Goal: Navigation & Orientation: Find specific page/section

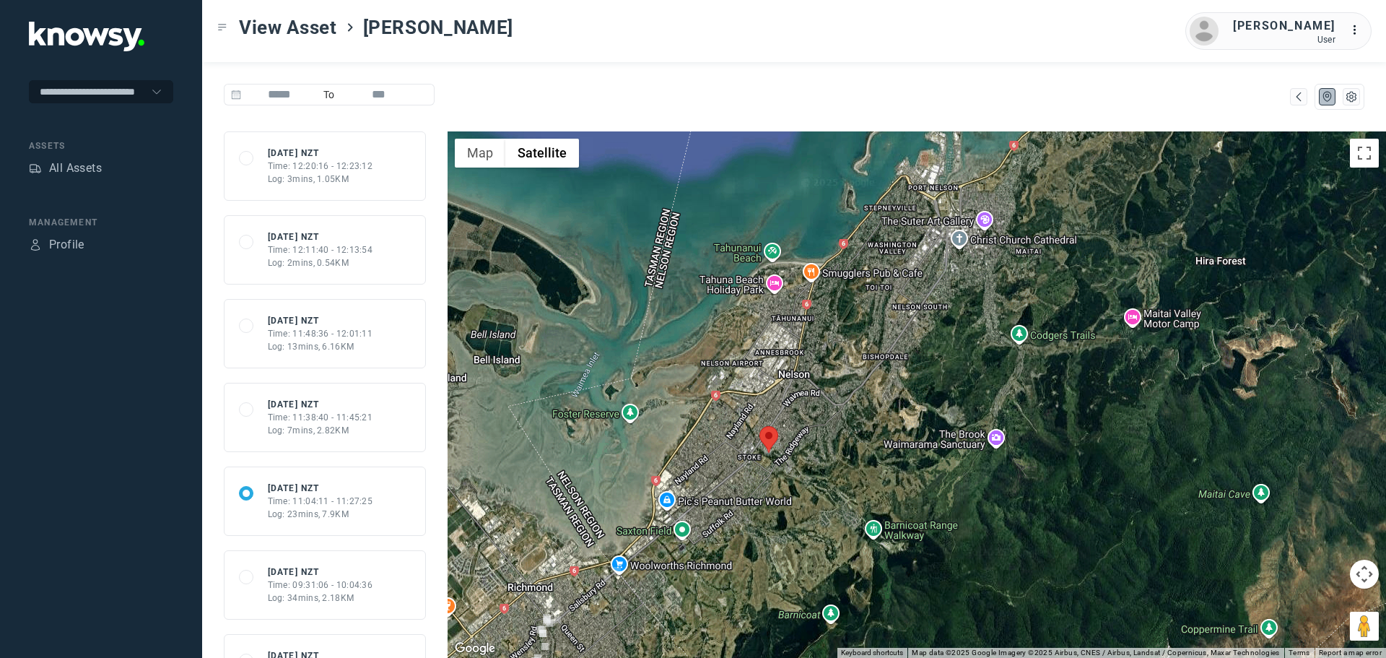
drag, startPoint x: 867, startPoint y: 432, endPoint x: 795, endPoint y: 497, distance: 97.1
click at [795, 497] on div at bounding box center [917, 394] width 938 height 526
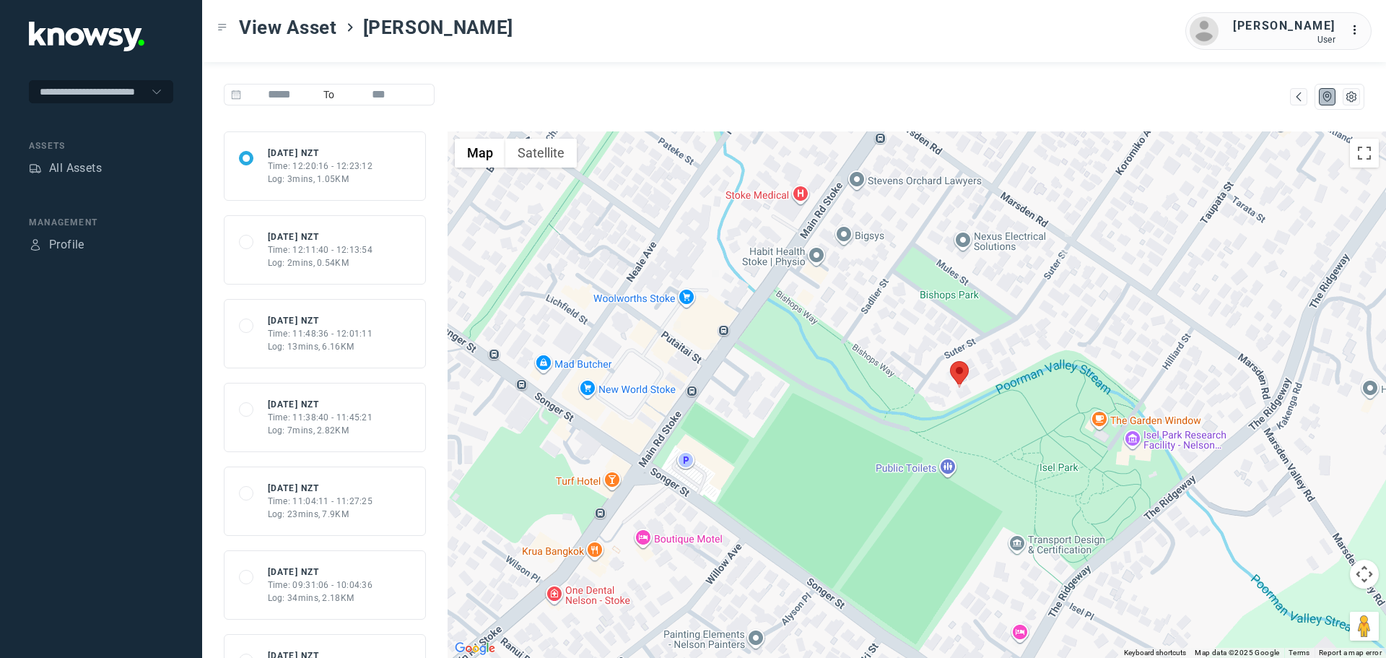
drag, startPoint x: 1063, startPoint y: 580, endPoint x: 1017, endPoint y: 436, distance: 151.4
click at [1017, 436] on div at bounding box center [917, 394] width 938 height 526
click at [950, 361] on area at bounding box center [950, 361] width 0 height 0
click at [1008, 288] on button "Close" at bounding box center [1002, 293] width 35 height 35
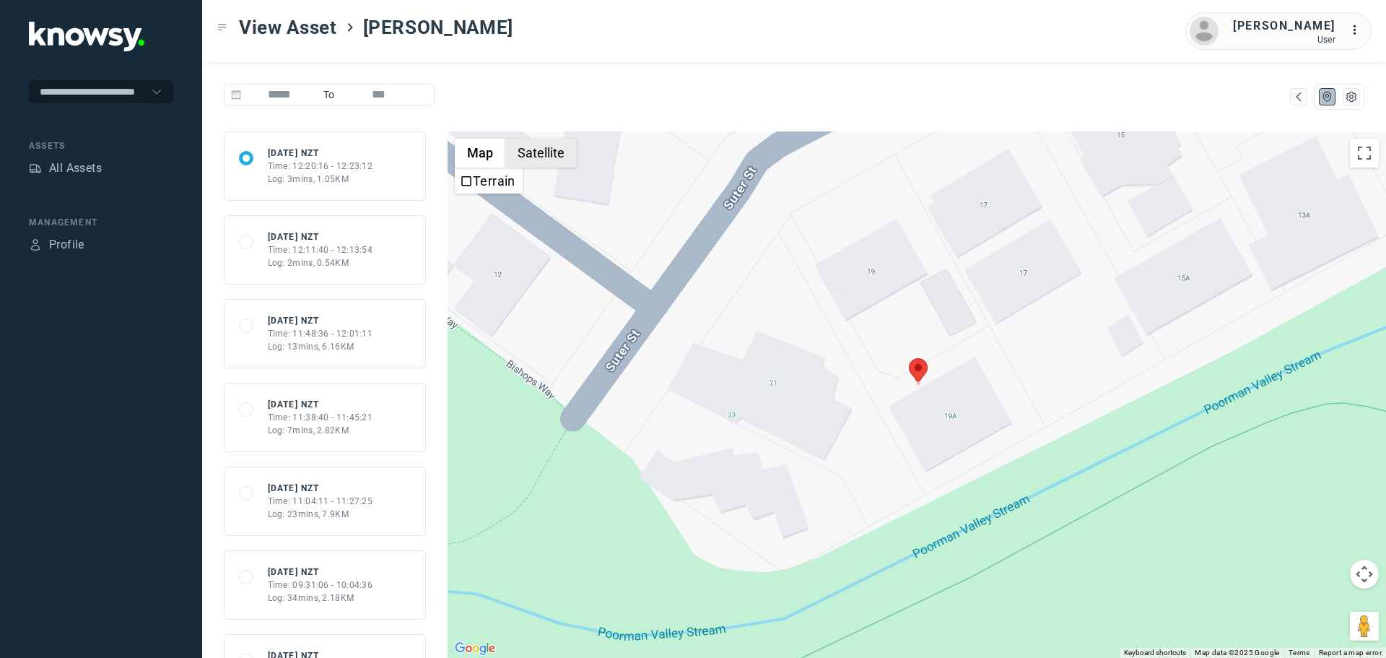
click at [547, 151] on button "Satellite" at bounding box center [540, 153] width 71 height 29
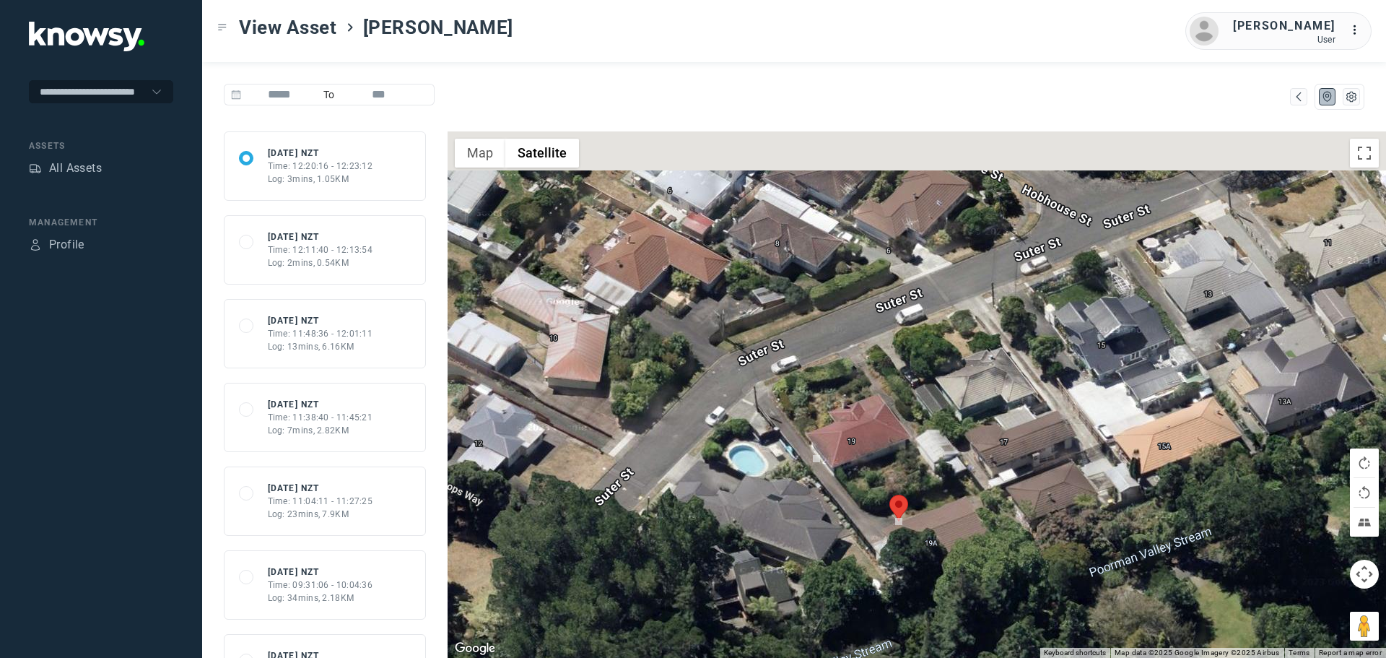
drag, startPoint x: 829, startPoint y: 349, endPoint x: 817, endPoint y: 437, distance: 88.8
click at [817, 437] on div at bounding box center [917, 394] width 938 height 526
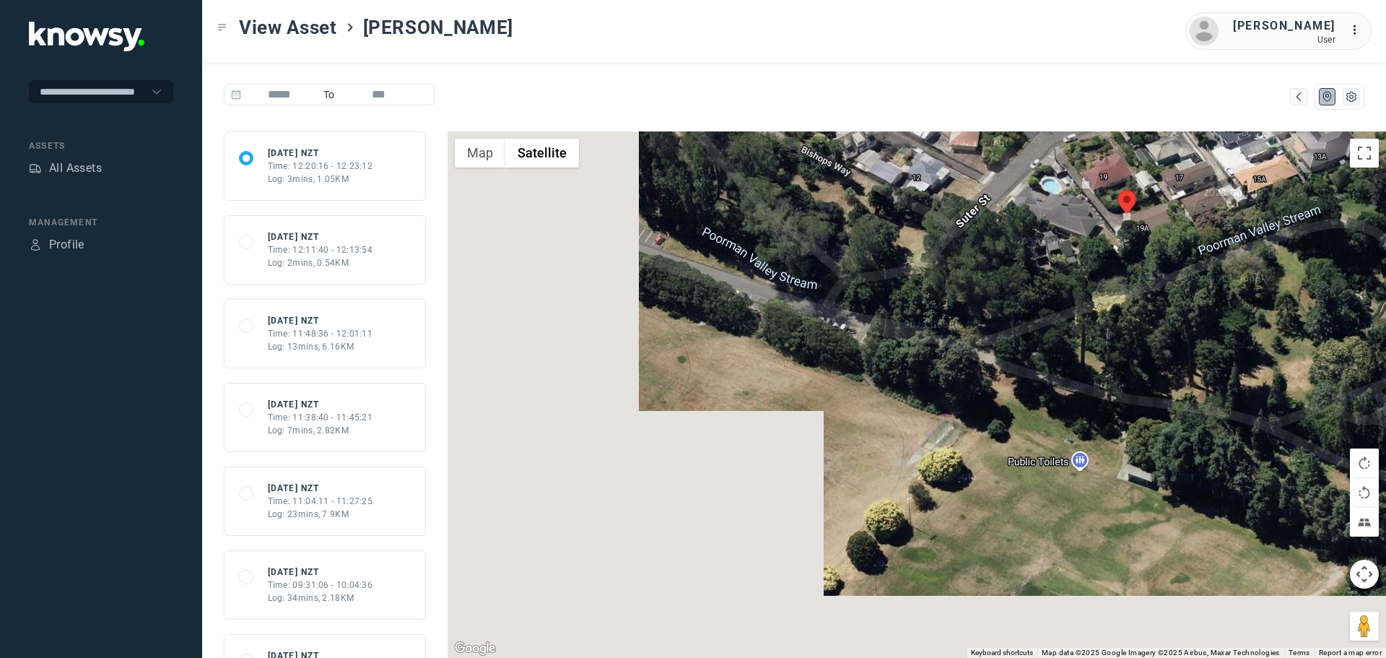
drag, startPoint x: 812, startPoint y: 495, endPoint x: 1016, endPoint y: 257, distance: 313.8
click at [1016, 257] on div at bounding box center [917, 394] width 938 height 526
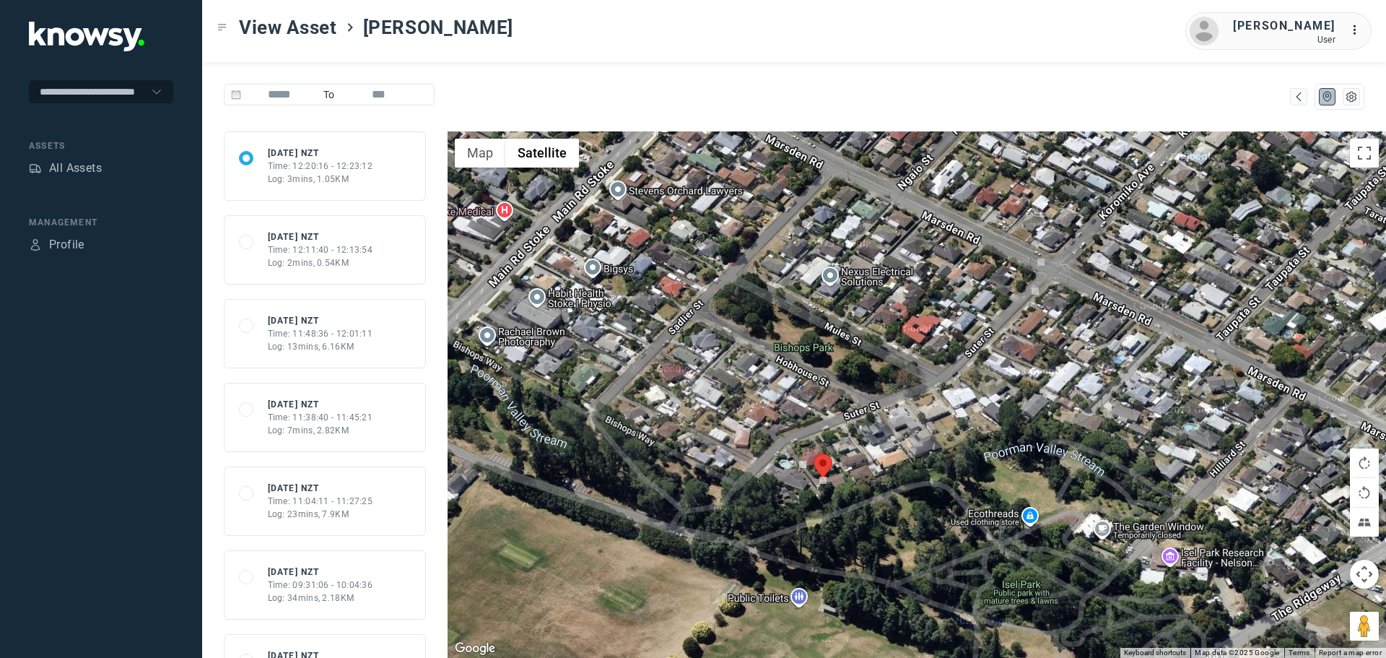
drag, startPoint x: 1004, startPoint y: 289, endPoint x: 762, endPoint y: 509, distance: 327.1
click at [762, 509] on div at bounding box center [917, 394] width 938 height 526
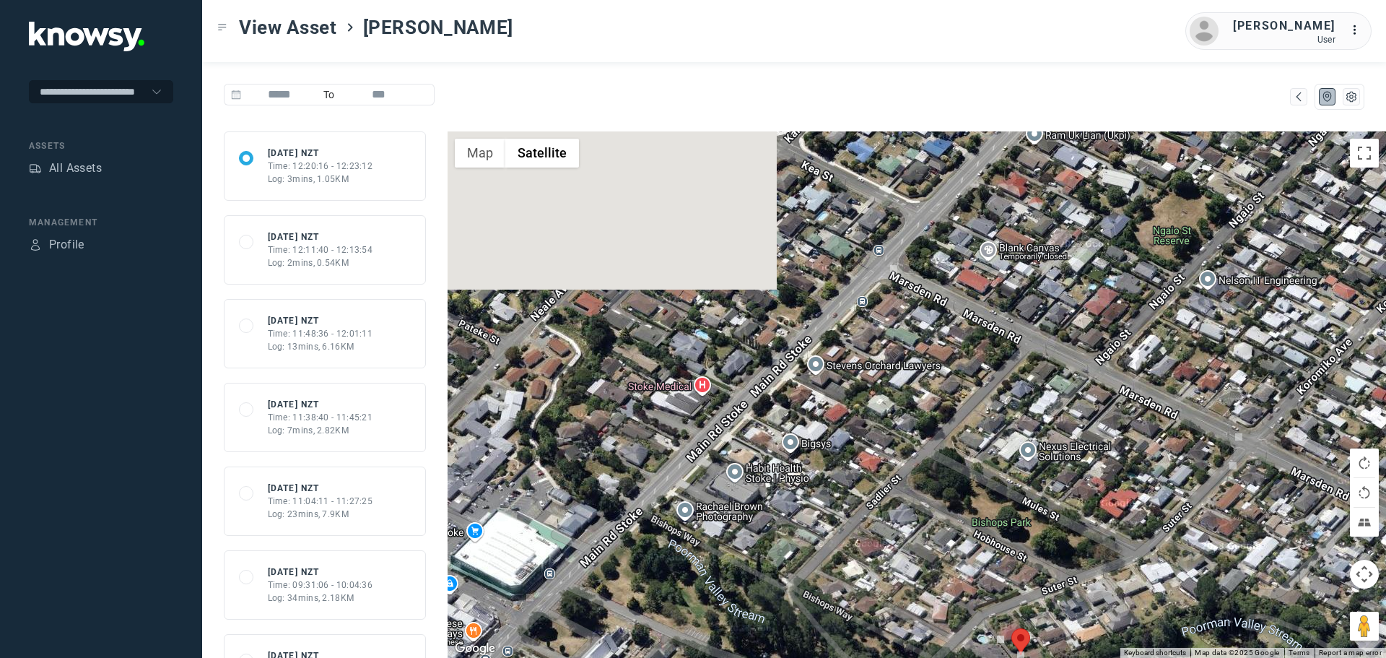
drag, startPoint x: 666, startPoint y: 447, endPoint x: 1079, endPoint y: 445, distance: 412.9
click at [1079, 445] on div at bounding box center [917, 394] width 938 height 526
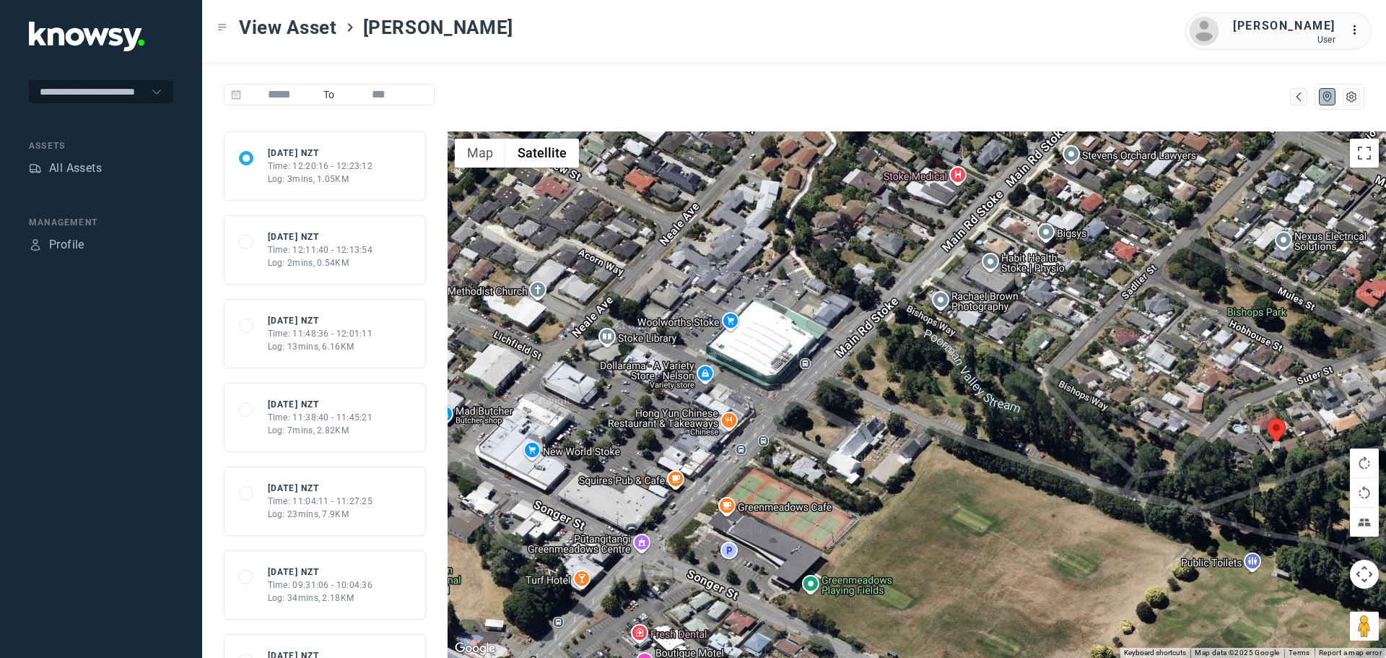
drag, startPoint x: 785, startPoint y: 544, endPoint x: 1042, endPoint y: 331, distance: 333.2
click at [1042, 331] on div at bounding box center [917, 394] width 938 height 526
drag, startPoint x: 832, startPoint y: 548, endPoint x: 949, endPoint y: 341, distance: 236.9
click at [949, 343] on div at bounding box center [917, 394] width 938 height 526
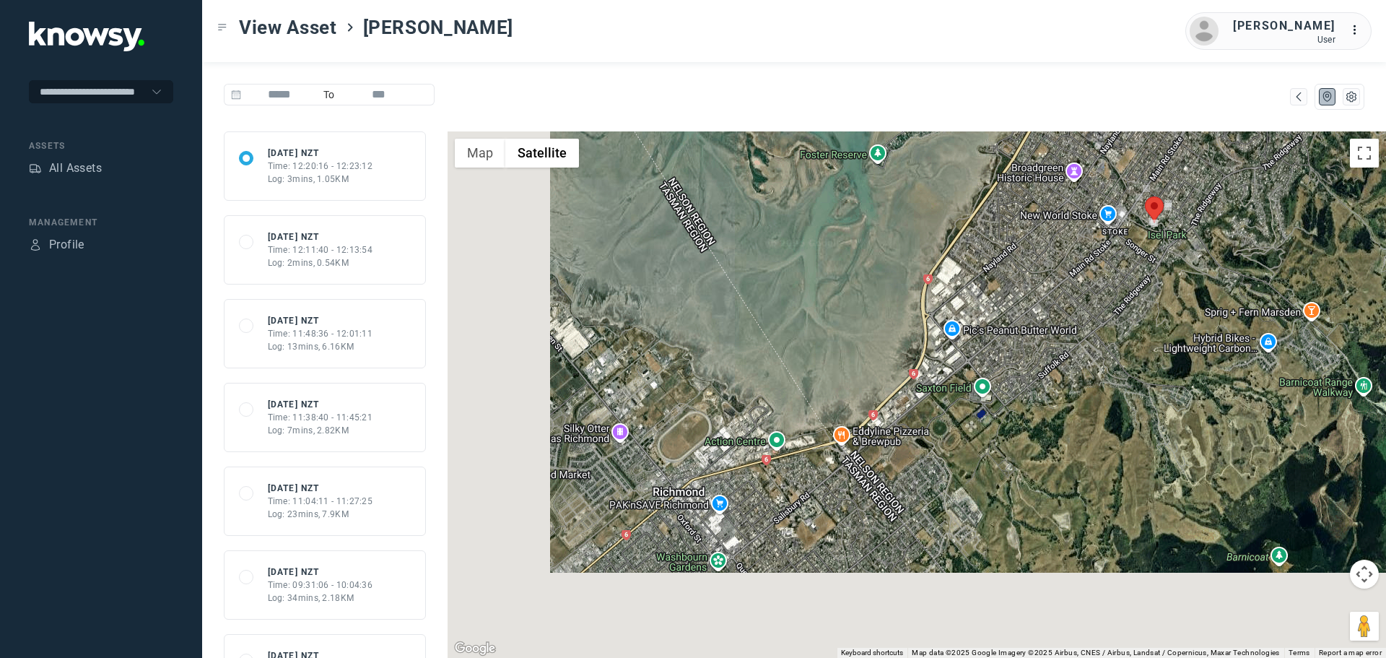
drag, startPoint x: 775, startPoint y: 474, endPoint x: 1012, endPoint y: 329, distance: 277.3
click at [1013, 328] on div at bounding box center [917, 394] width 938 height 526
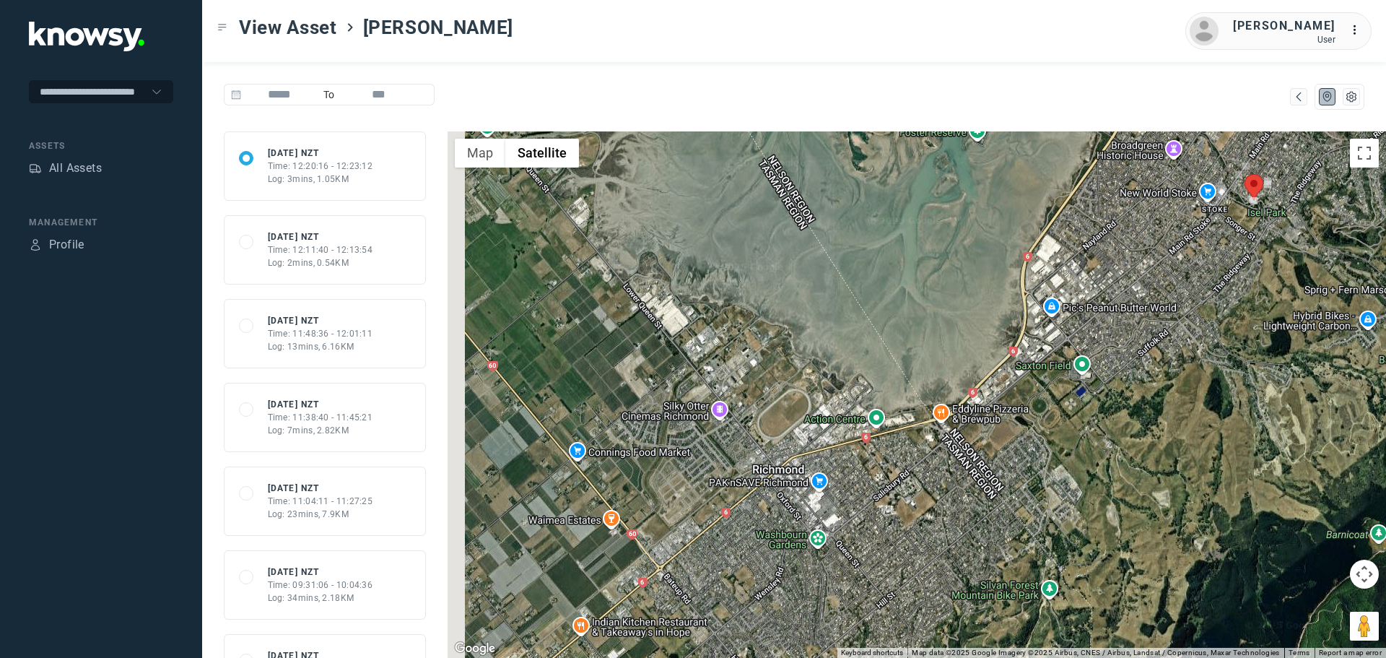
drag, startPoint x: 739, startPoint y: 481, endPoint x: 1049, endPoint y: 450, distance: 311.2
click at [1049, 450] on div at bounding box center [917, 394] width 938 height 526
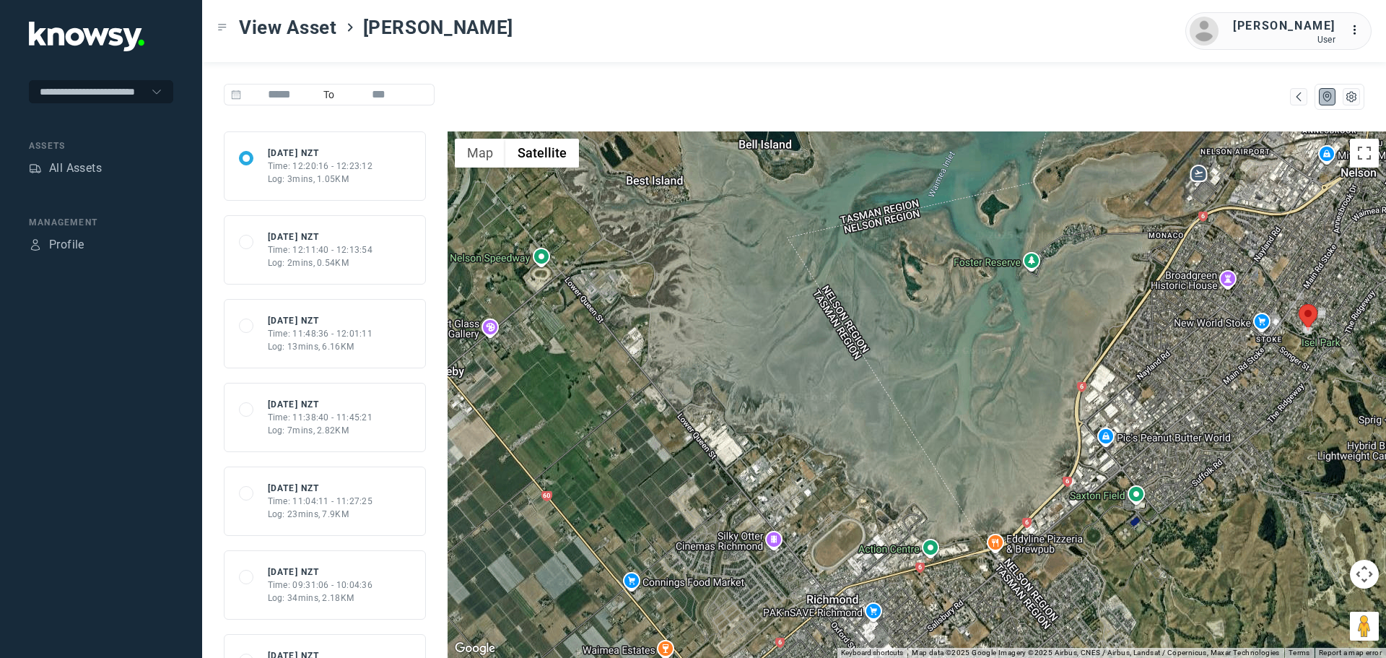
drag, startPoint x: 774, startPoint y: 348, endPoint x: 552, endPoint y: 489, distance: 263.5
click at [544, 496] on div at bounding box center [917, 394] width 938 height 526
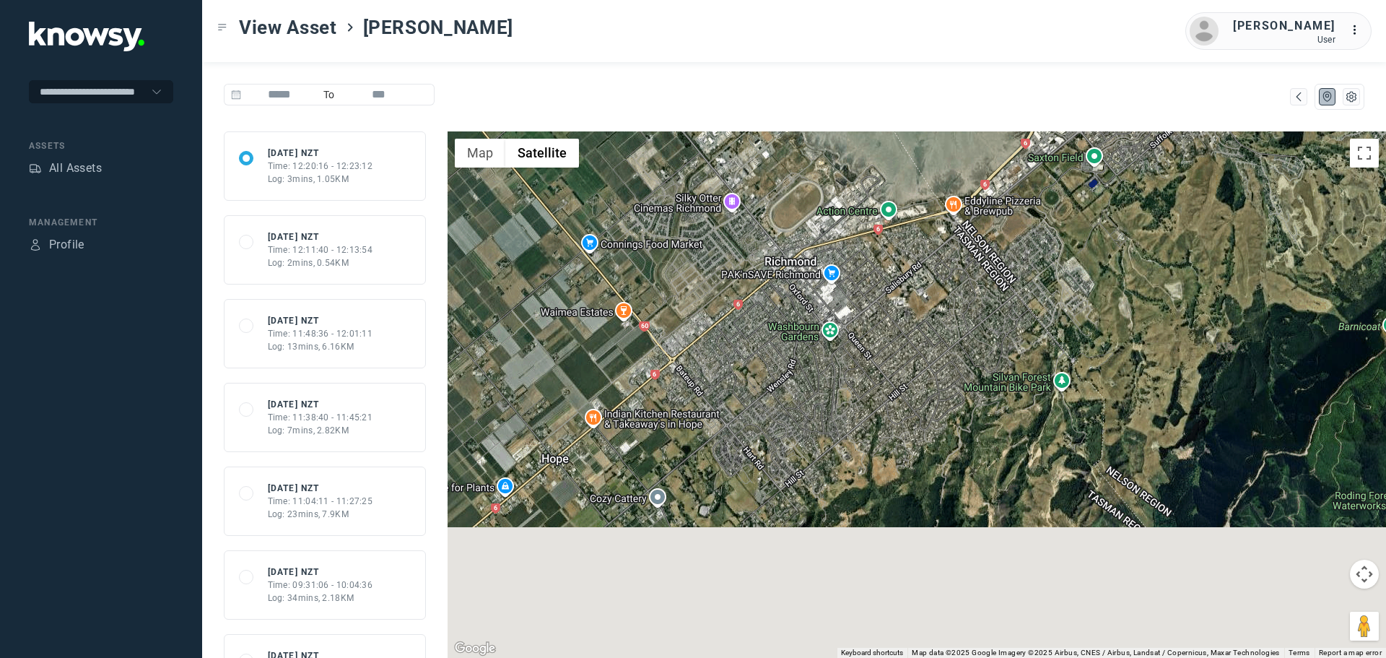
drag, startPoint x: 941, startPoint y: 204, endPoint x: 977, endPoint y: 82, distance: 126.5
click at [977, 82] on div "To 689d2bccae9fa642021a6d9f Thu 14 Aug 25 NZT Time: 12:20:16 - 12:23:12 Log: 3m…" at bounding box center [794, 360] width 1184 height 596
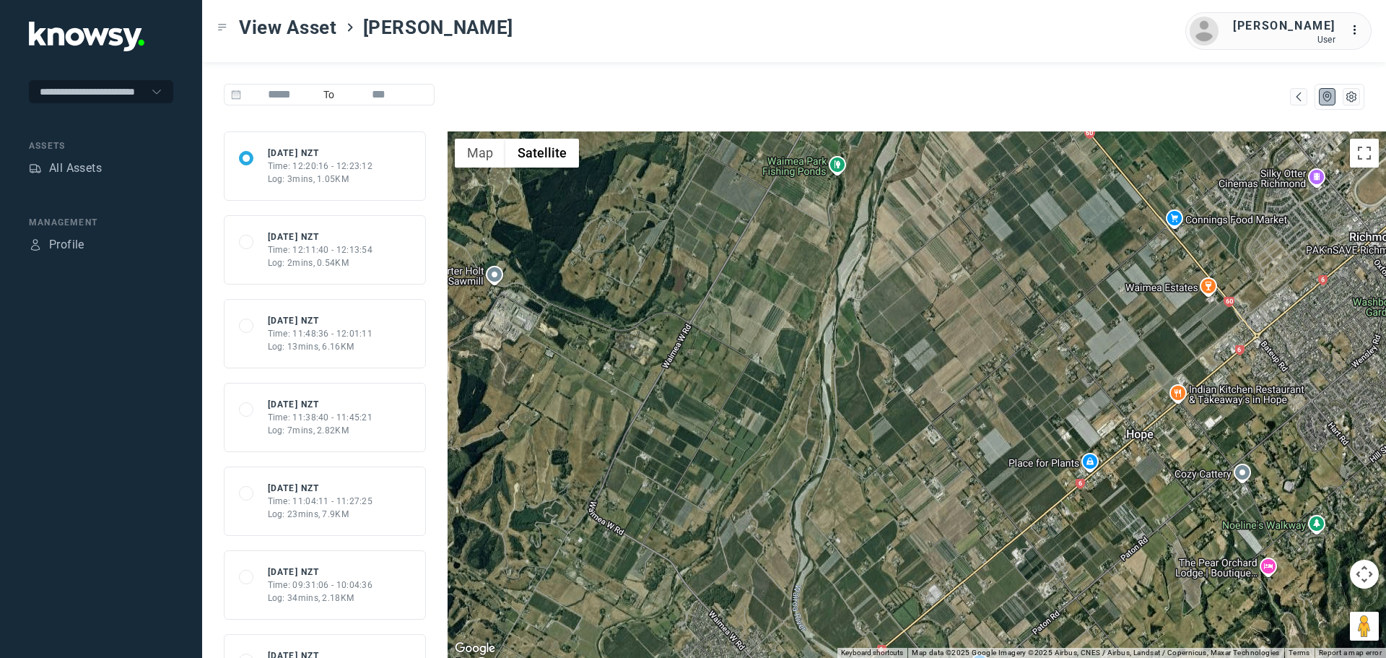
drag, startPoint x: 711, startPoint y: 394, endPoint x: 1296, endPoint y: 370, distance: 585.3
click at [1296, 370] on div at bounding box center [917, 394] width 938 height 526
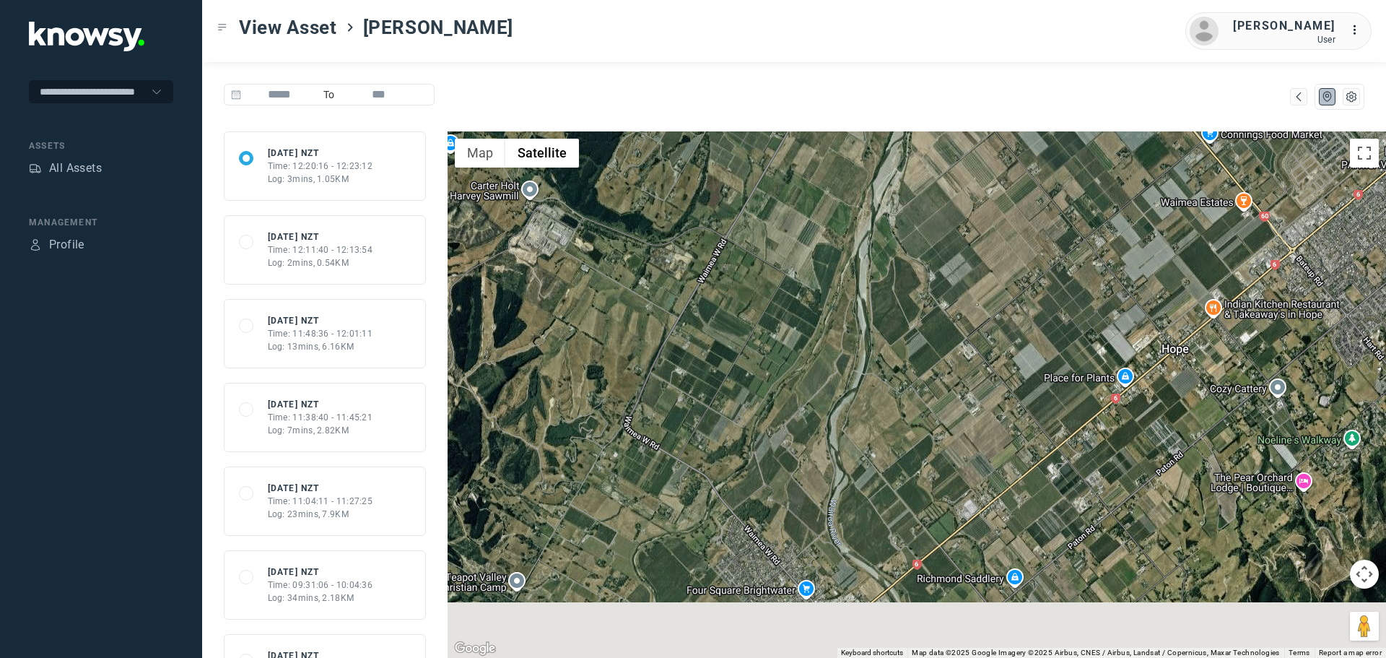
drag, startPoint x: 951, startPoint y: 433, endPoint x: 992, endPoint y: 310, distance: 129.4
click at [992, 310] on div at bounding box center [917, 394] width 938 height 526
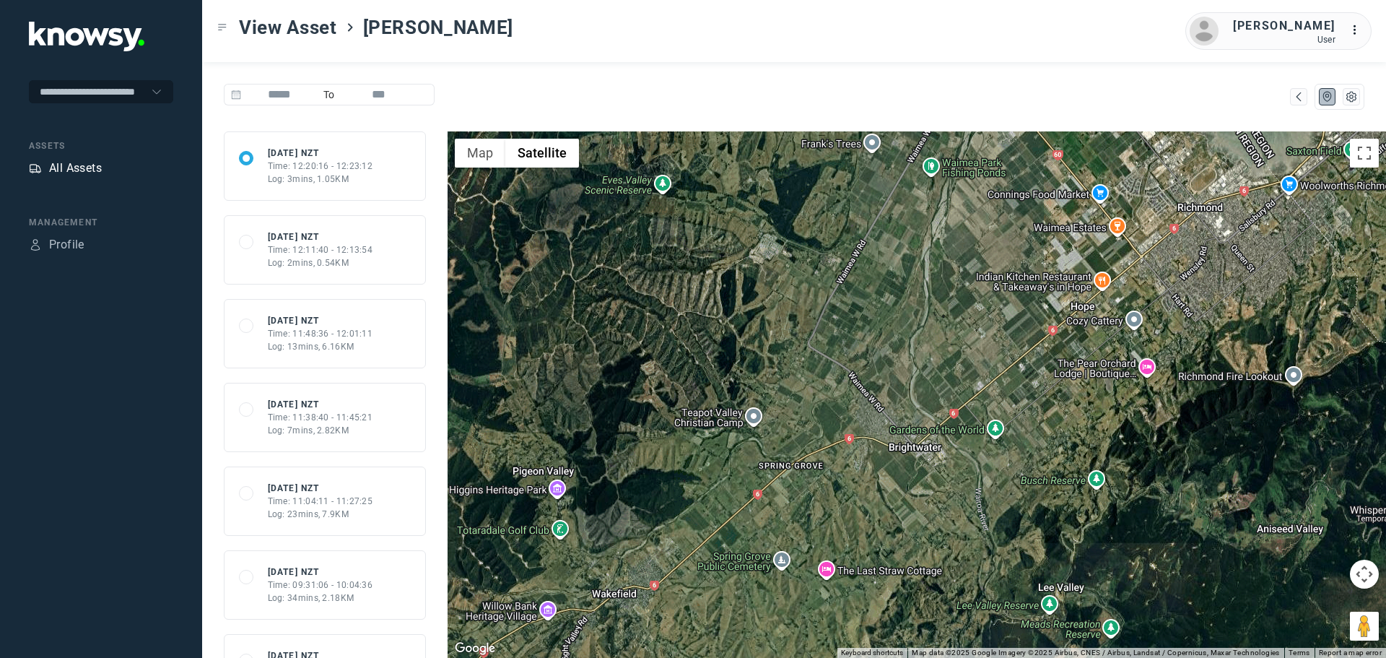
click at [66, 170] on div "All Assets" at bounding box center [75, 168] width 53 height 17
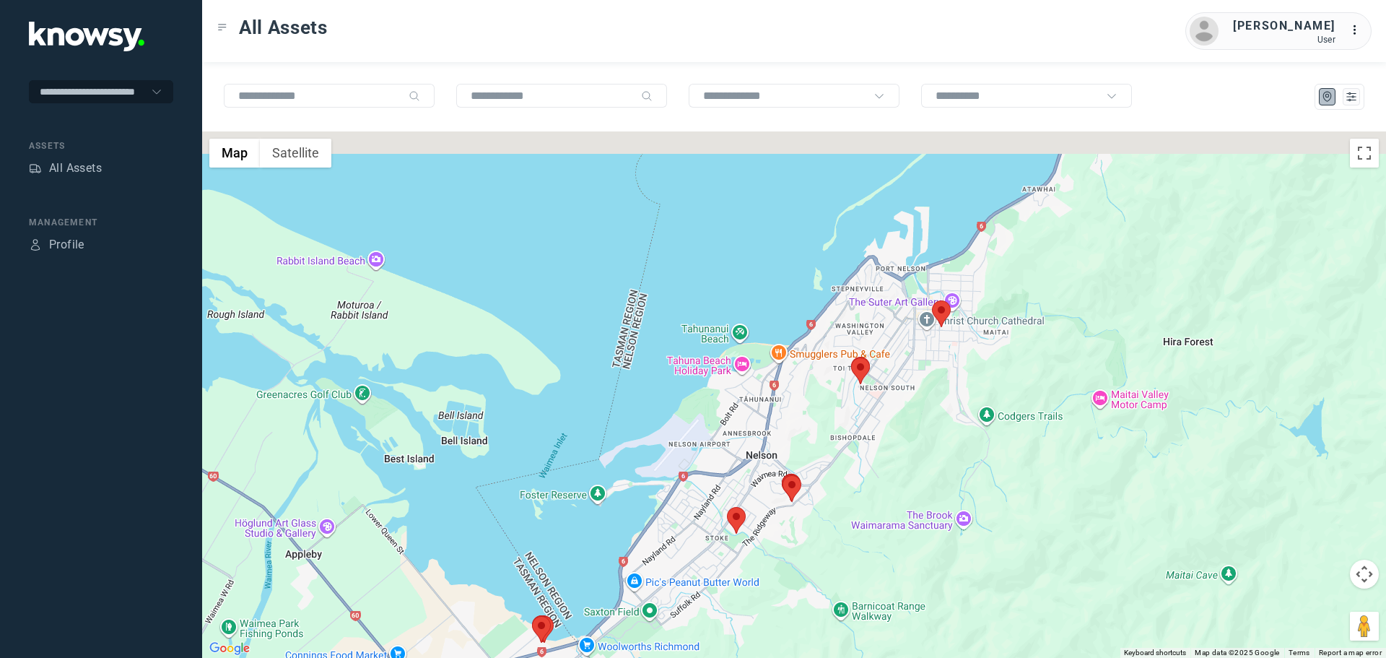
drag, startPoint x: 1044, startPoint y: 401, endPoint x: 838, endPoint y: 530, distance: 243.0
click at [838, 530] on div at bounding box center [794, 394] width 1184 height 526
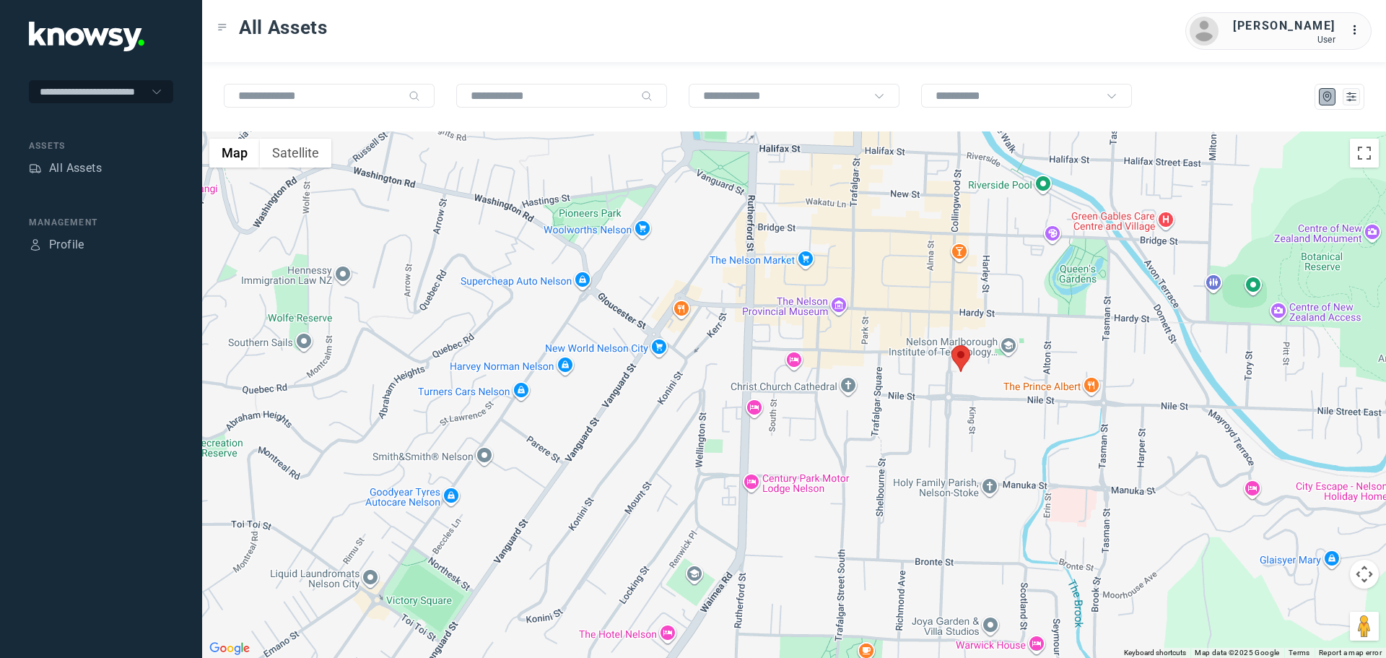
click at [951, 345] on area at bounding box center [951, 345] width 0 height 0
click at [998, 267] on button "Close" at bounding box center [1004, 277] width 35 height 35
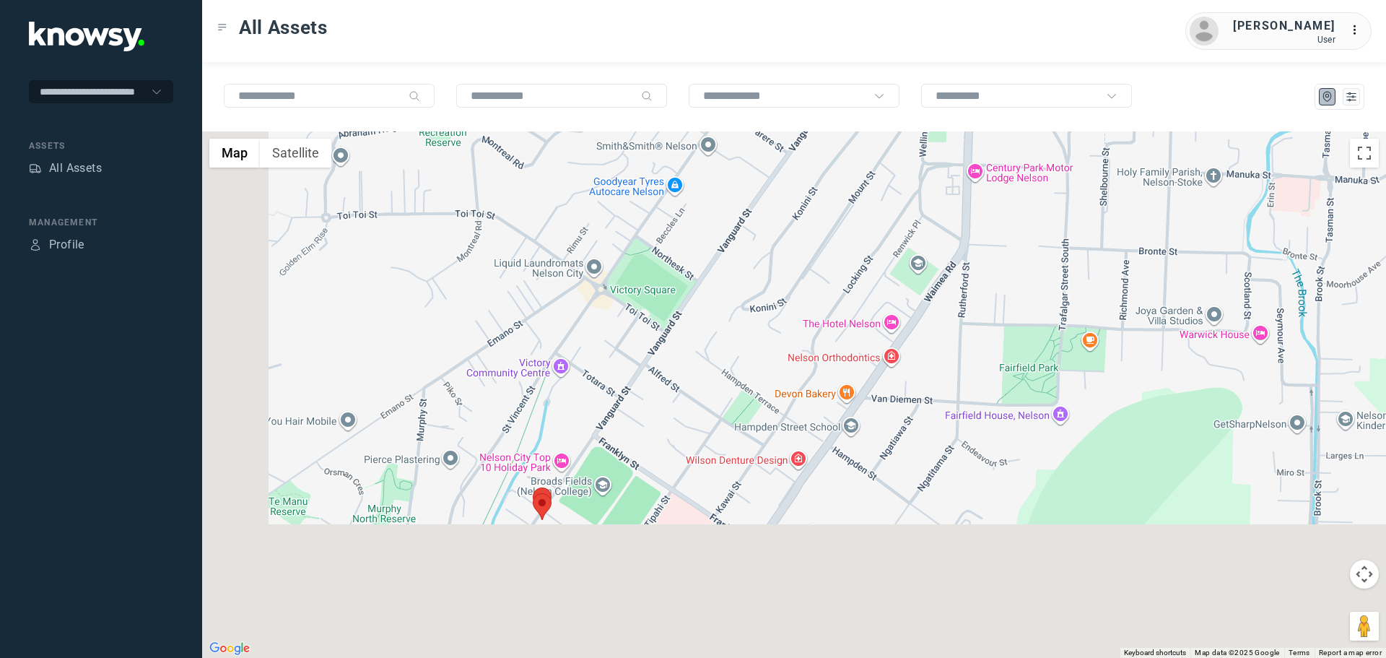
drag, startPoint x: 770, startPoint y: 497, endPoint x: 970, endPoint y: 225, distance: 337.7
click at [970, 225] on div at bounding box center [794, 394] width 1184 height 526
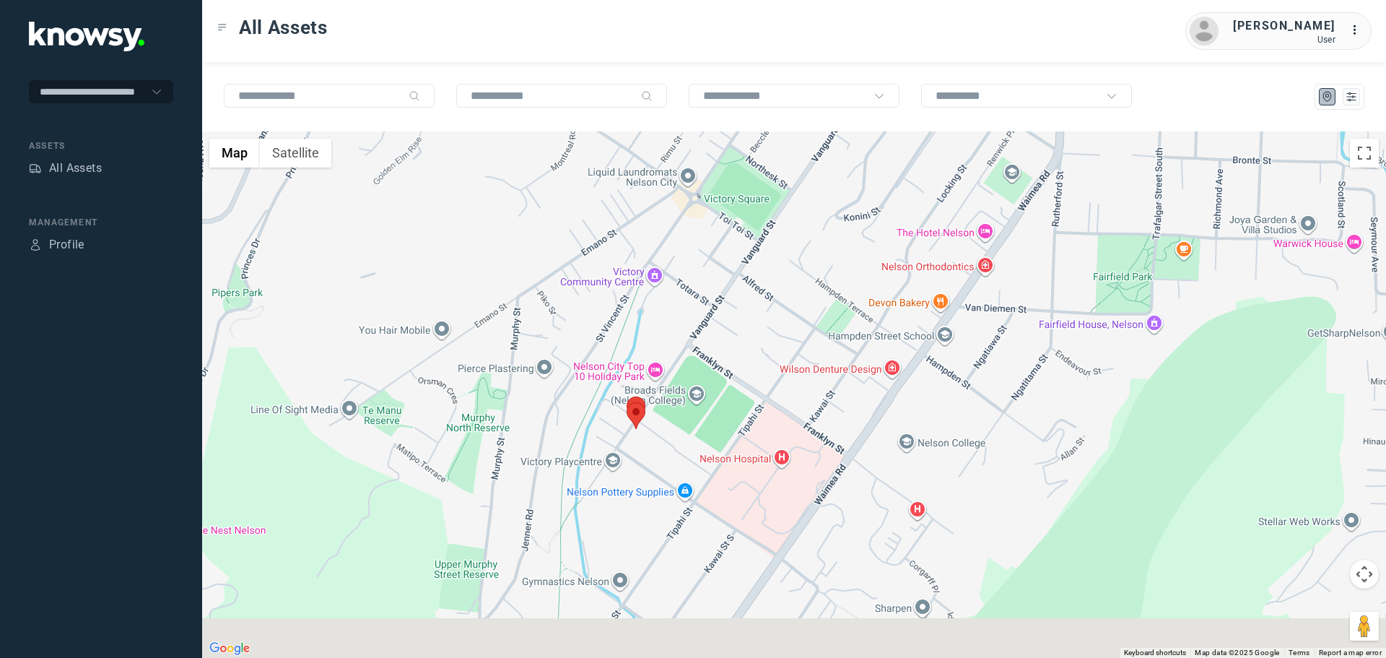
drag, startPoint x: 597, startPoint y: 510, endPoint x: 707, endPoint y: 404, distance: 152.6
click at [707, 404] on div at bounding box center [794, 394] width 1184 height 526
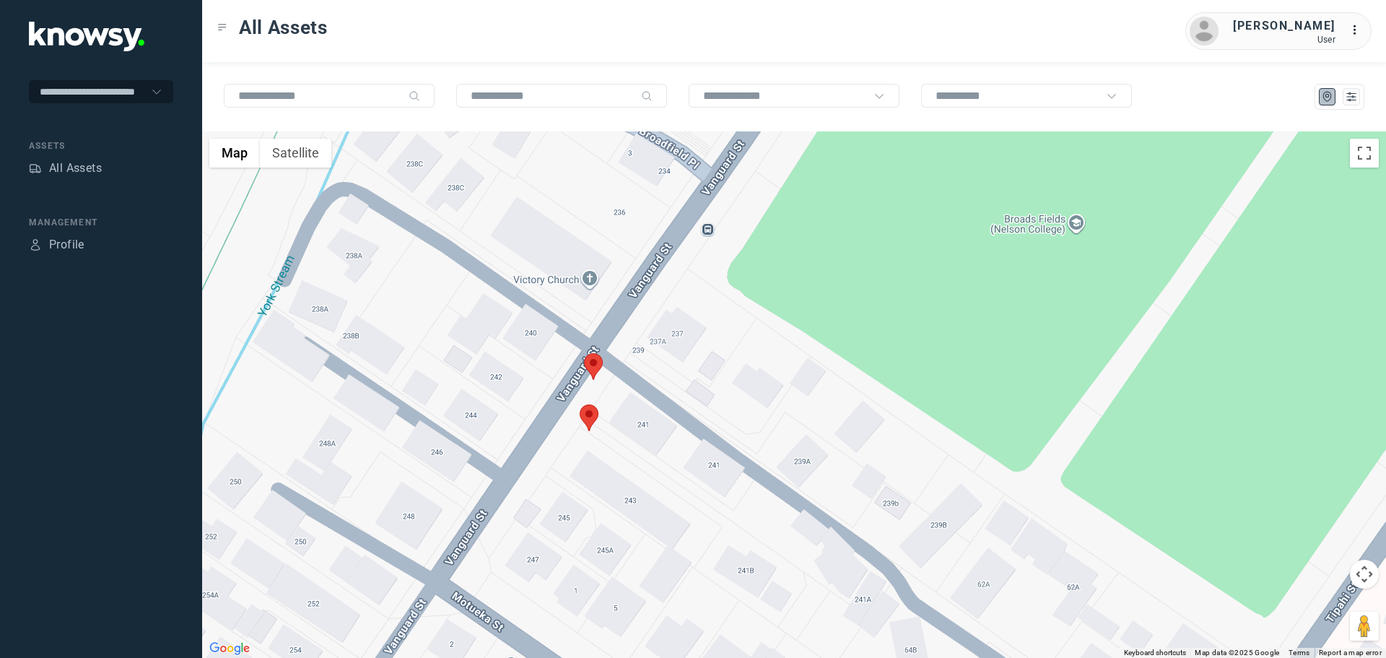
click at [584, 353] on area at bounding box center [584, 353] width 0 height 0
click at [580, 404] on area at bounding box center [580, 404] width 0 height 0
click at [626, 328] on button "Close" at bounding box center [632, 336] width 35 height 35
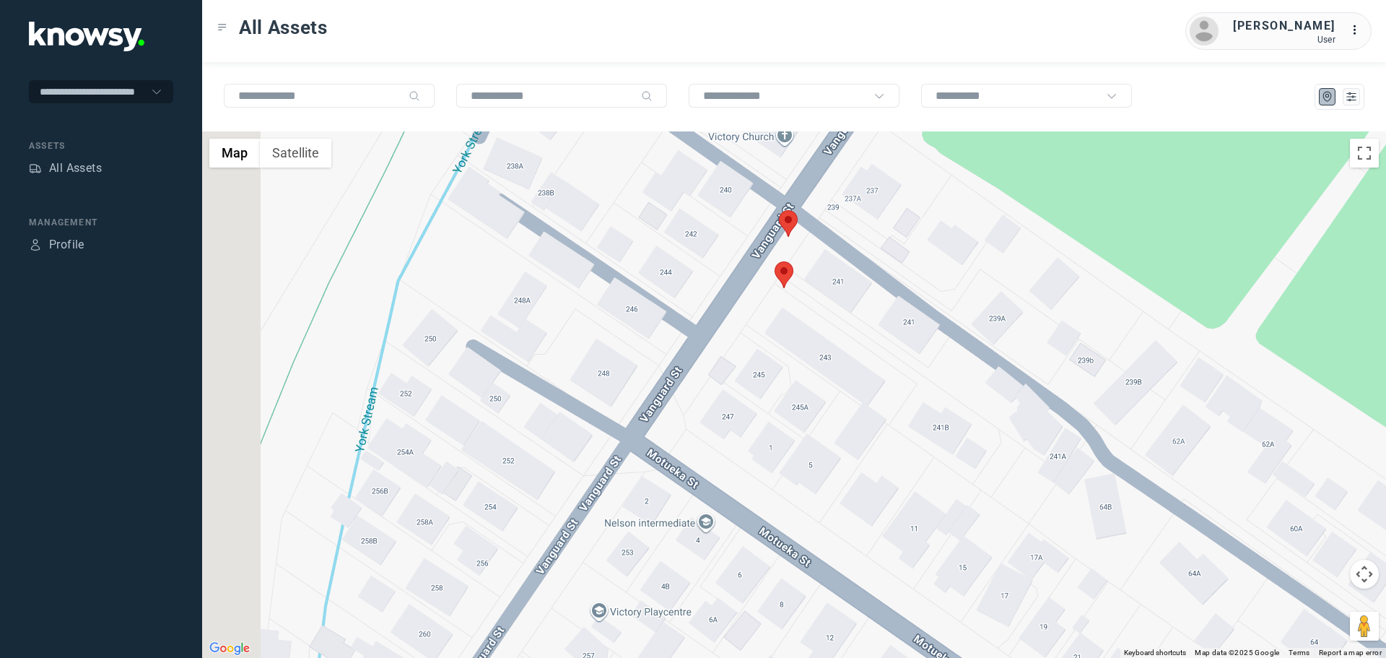
drag, startPoint x: 528, startPoint y: 508, endPoint x: 723, endPoint y: 365, distance: 241.7
click at [723, 365] on div at bounding box center [794, 394] width 1184 height 526
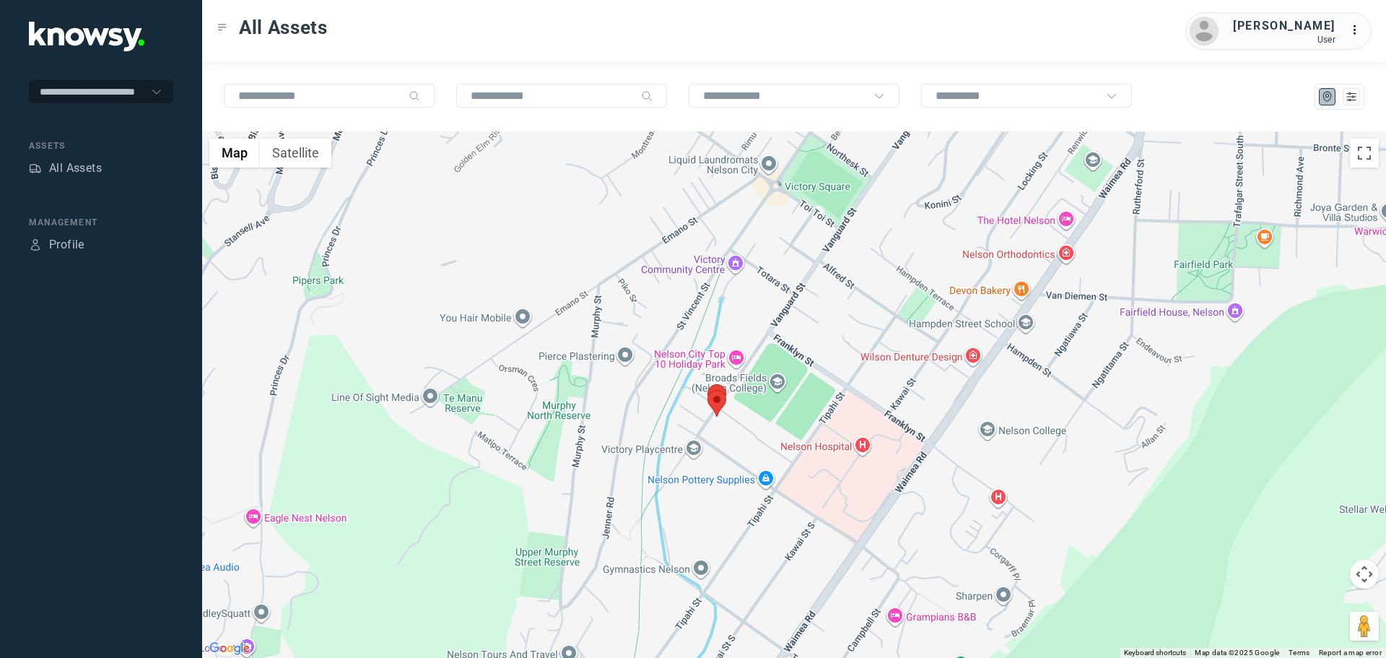
drag, startPoint x: 649, startPoint y: 516, endPoint x: 689, endPoint y: 385, distance: 137.5
click at [699, 364] on div at bounding box center [794, 394] width 1184 height 526
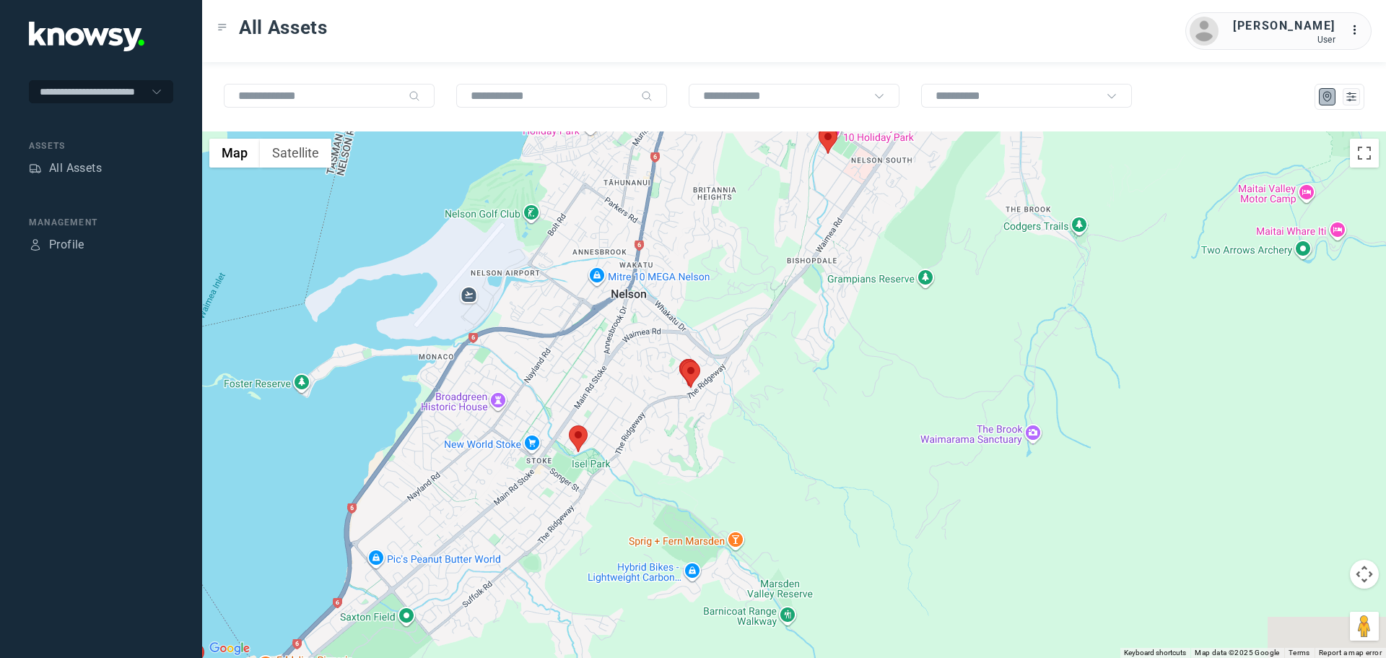
drag, startPoint x: 738, startPoint y: 269, endPoint x: 748, endPoint y: 253, distance: 18.2
click at [748, 253] on div at bounding box center [794, 394] width 1184 height 526
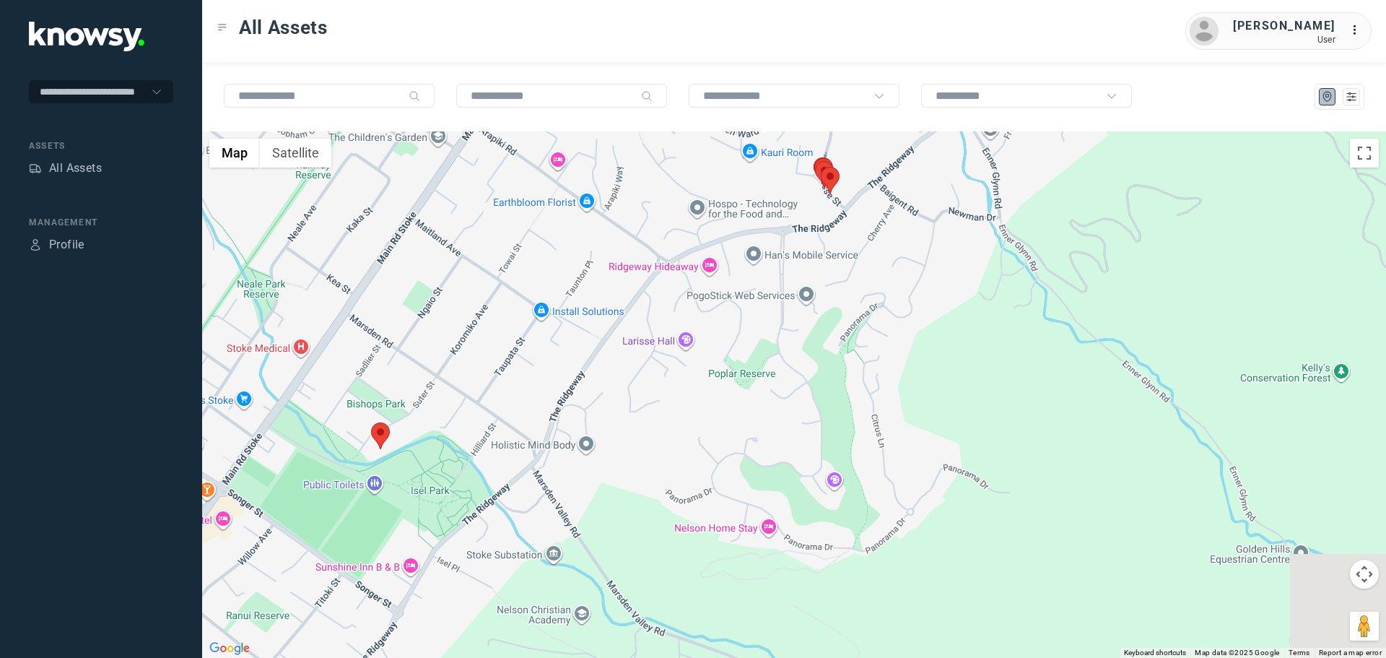
drag, startPoint x: 906, startPoint y: 328, endPoint x: 672, endPoint y: 382, distance: 239.9
click at [707, 300] on div at bounding box center [794, 394] width 1184 height 526
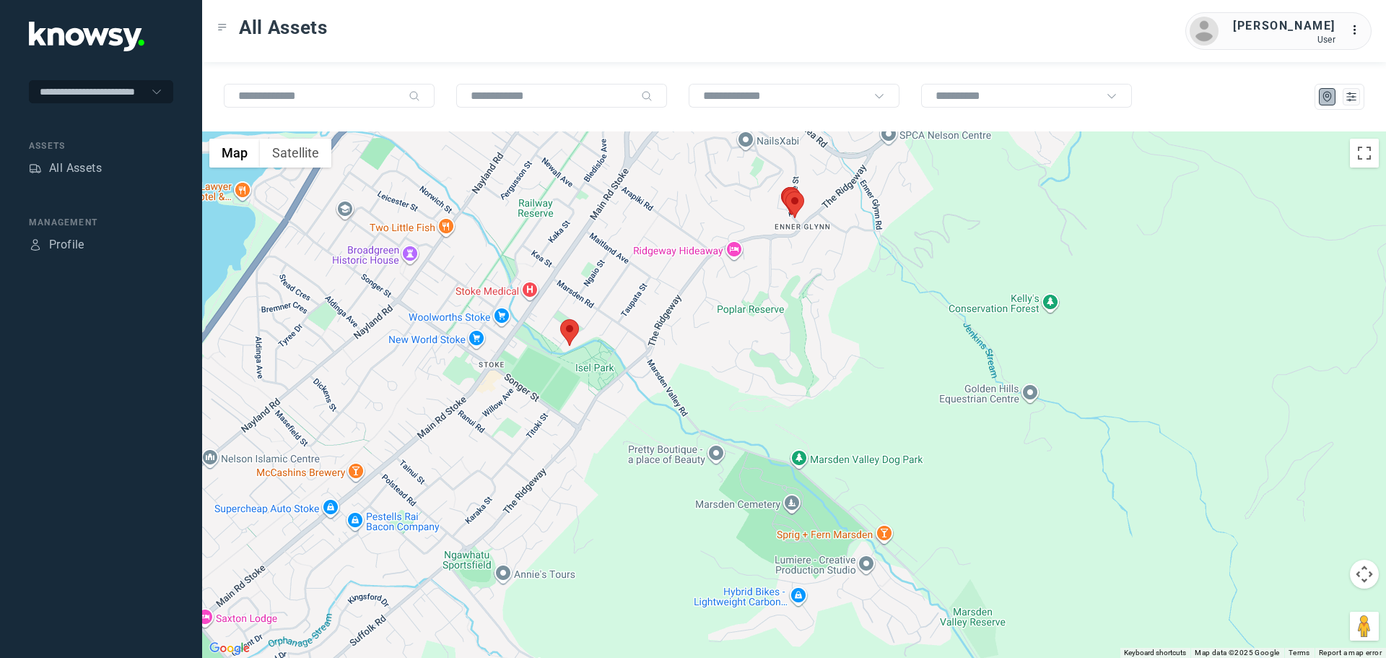
drag, startPoint x: 476, startPoint y: 510, endPoint x: 531, endPoint y: 413, distance: 111.8
click at [531, 413] on div at bounding box center [794, 394] width 1184 height 526
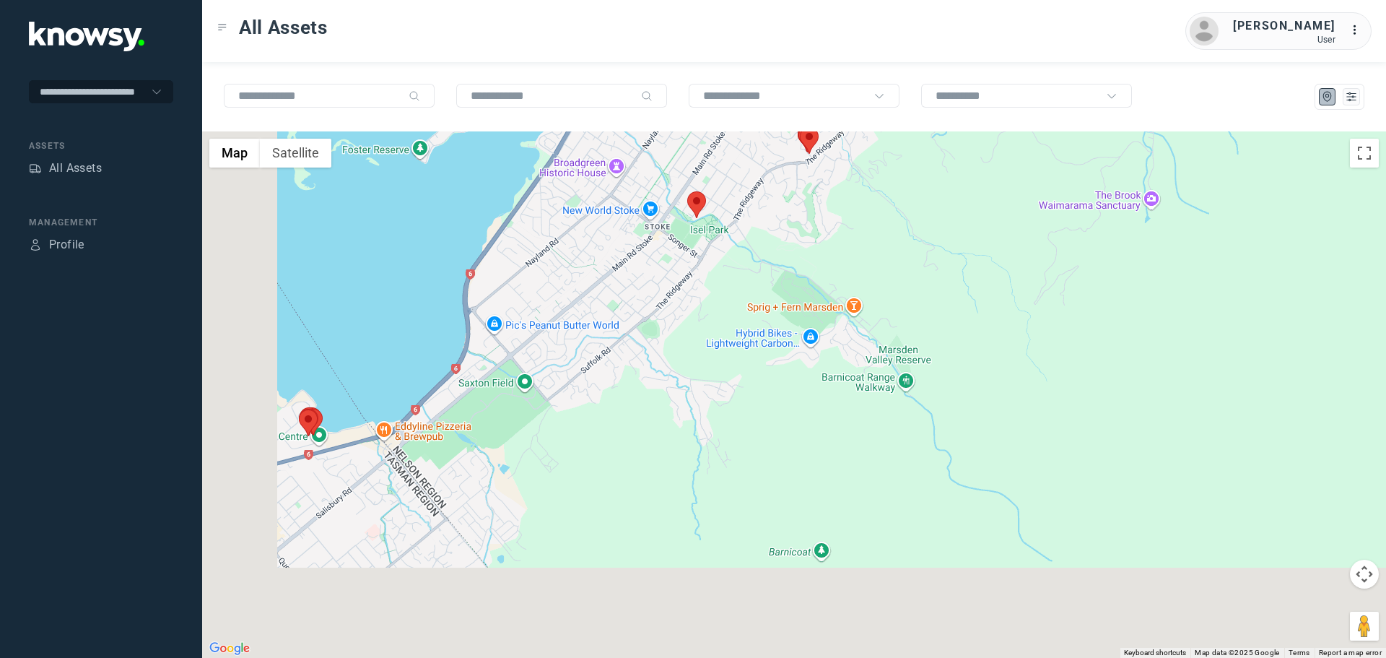
drag, startPoint x: 449, startPoint y: 498, endPoint x: 619, endPoint y: 312, distance: 252.4
click at [619, 312] on div at bounding box center [794, 394] width 1184 height 526
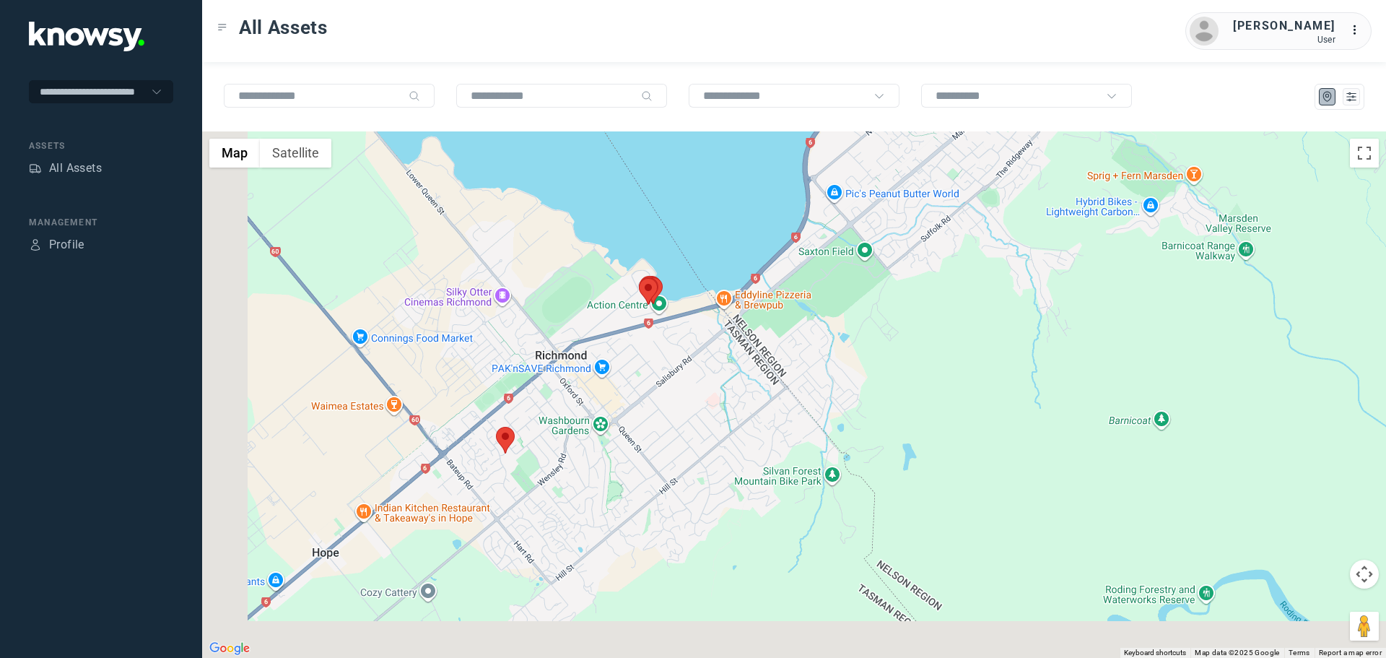
drag, startPoint x: 396, startPoint y: 467, endPoint x: 752, endPoint y: 347, distance: 375.8
click at [752, 347] on div at bounding box center [794, 394] width 1184 height 526
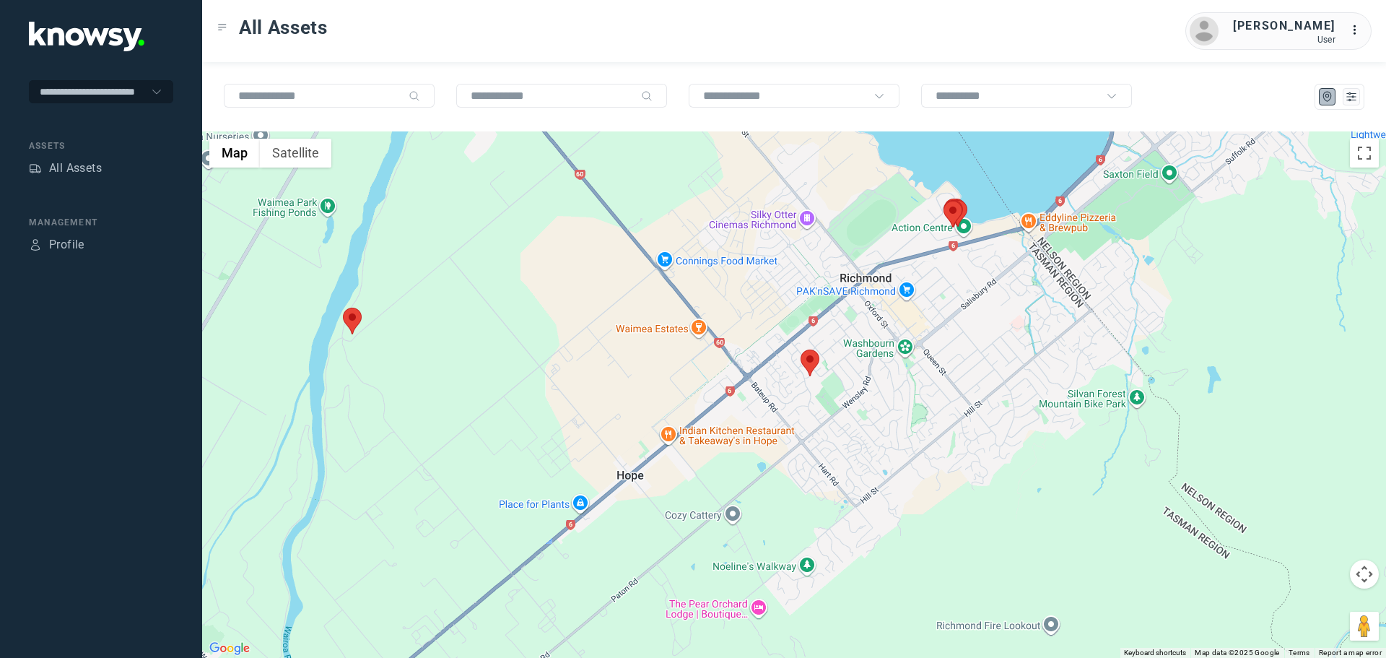
drag, startPoint x: 575, startPoint y: 487, endPoint x: 836, endPoint y: 427, distance: 267.4
click at [836, 427] on div at bounding box center [794, 394] width 1184 height 526
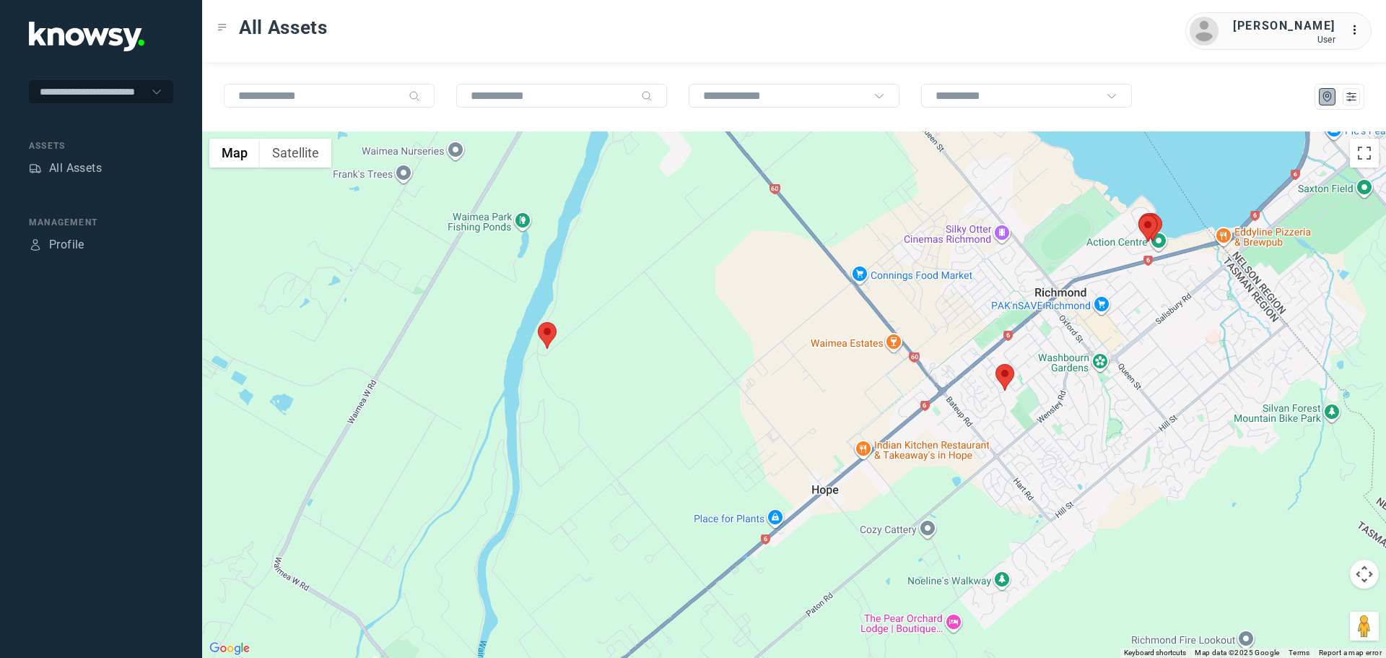
drag, startPoint x: 562, startPoint y: 365, endPoint x: 649, endPoint y: 390, distance: 90.9
click at [649, 390] on div at bounding box center [794, 394] width 1184 height 526
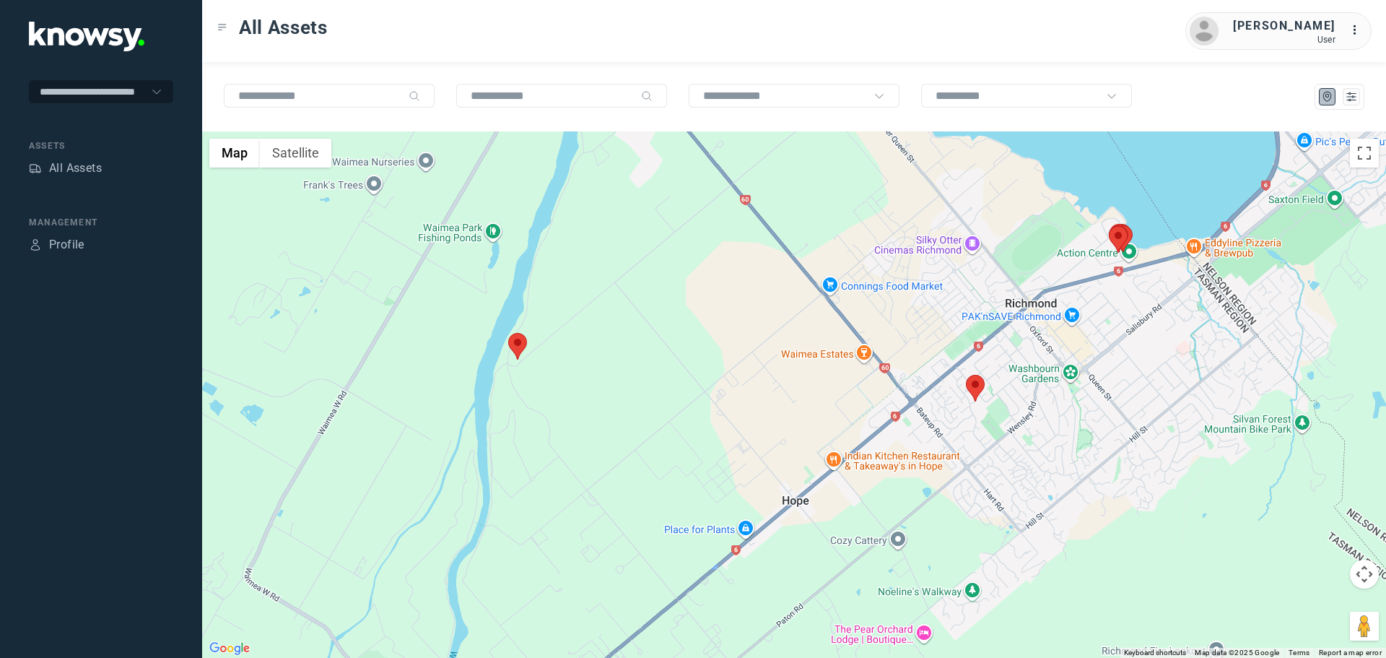
drag, startPoint x: 752, startPoint y: 387, endPoint x: 591, endPoint y: 413, distance: 163.1
click at [591, 413] on div at bounding box center [794, 394] width 1184 height 526
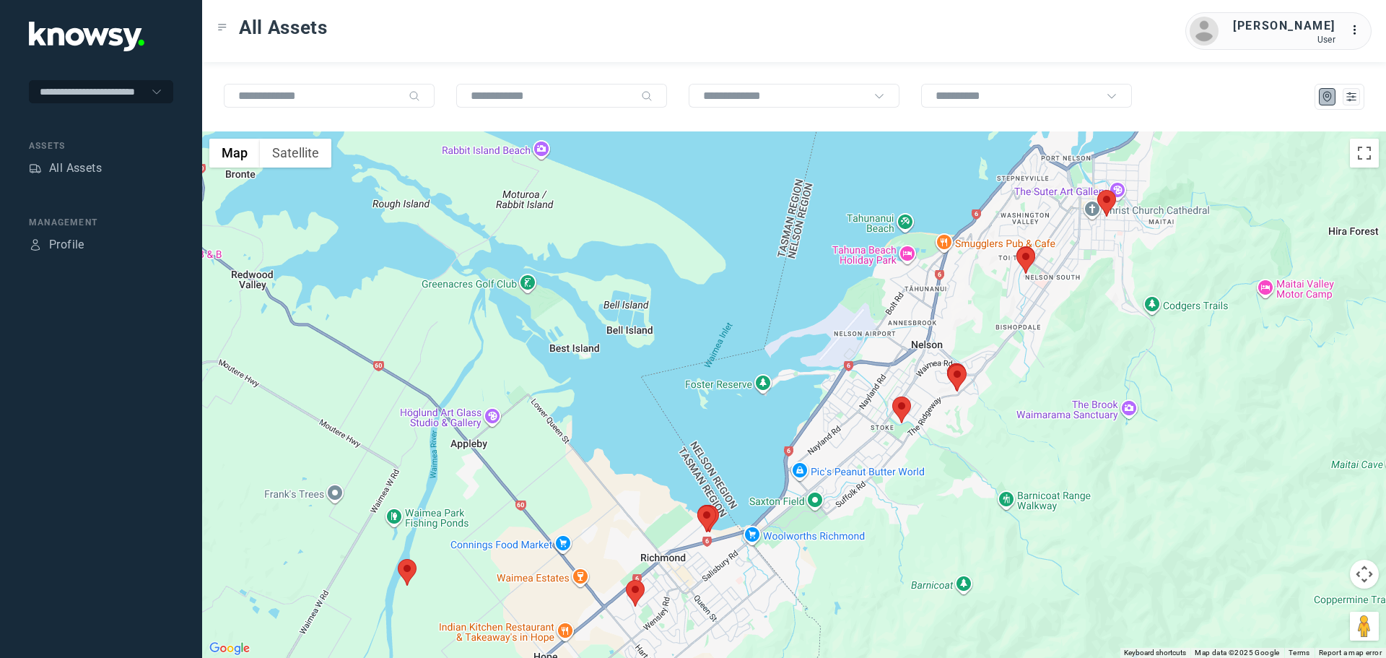
drag, startPoint x: 662, startPoint y: 303, endPoint x: 561, endPoint y: 494, distance: 215.7
click at [561, 494] on div at bounding box center [794, 394] width 1184 height 526
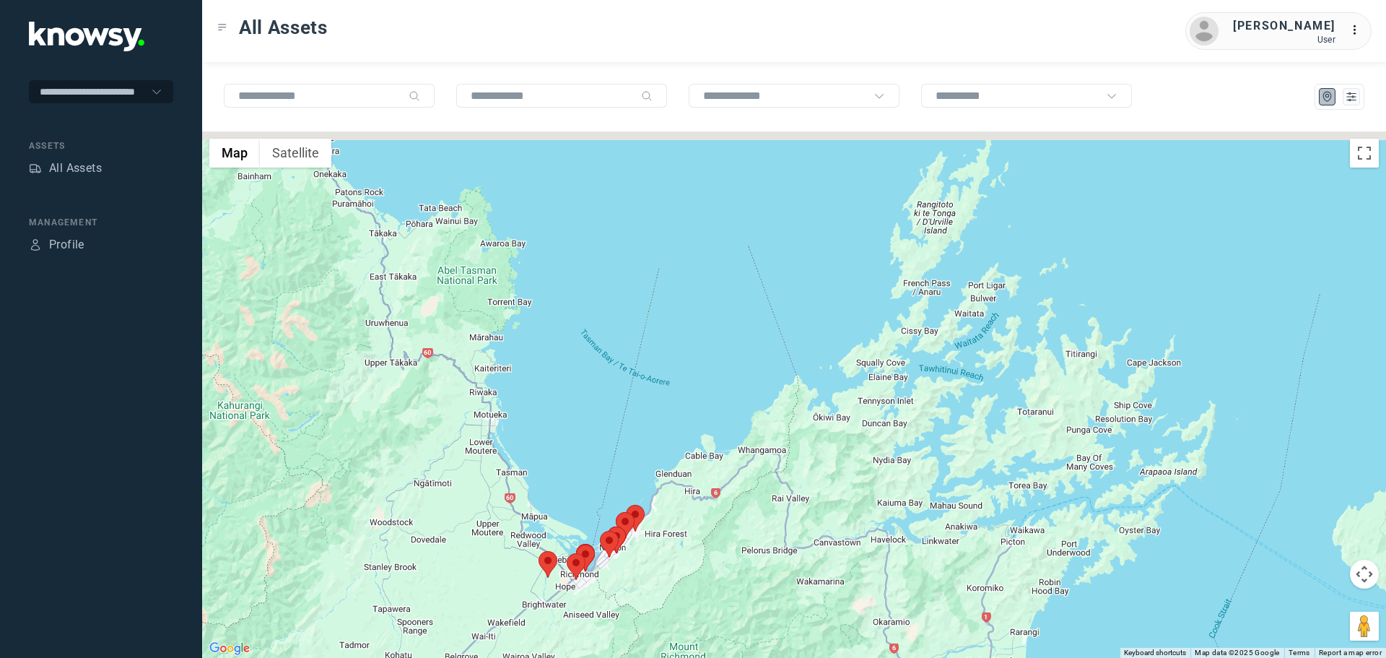
drag, startPoint x: 572, startPoint y: 334, endPoint x: 579, endPoint y: 484, distance: 150.3
click at [579, 484] on div at bounding box center [794, 394] width 1184 height 526
